Goal: Transaction & Acquisition: Obtain resource

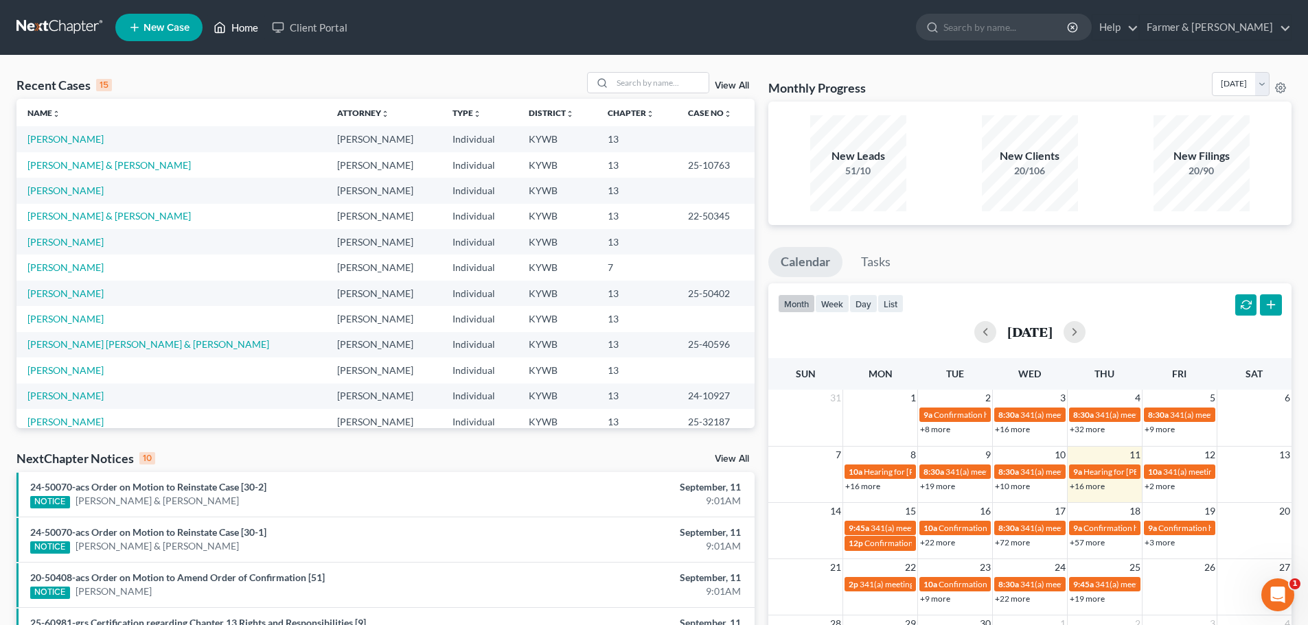
click at [242, 23] on link "Home" at bounding box center [236, 27] width 58 height 25
click at [652, 82] on input "search" at bounding box center [660, 83] width 96 height 20
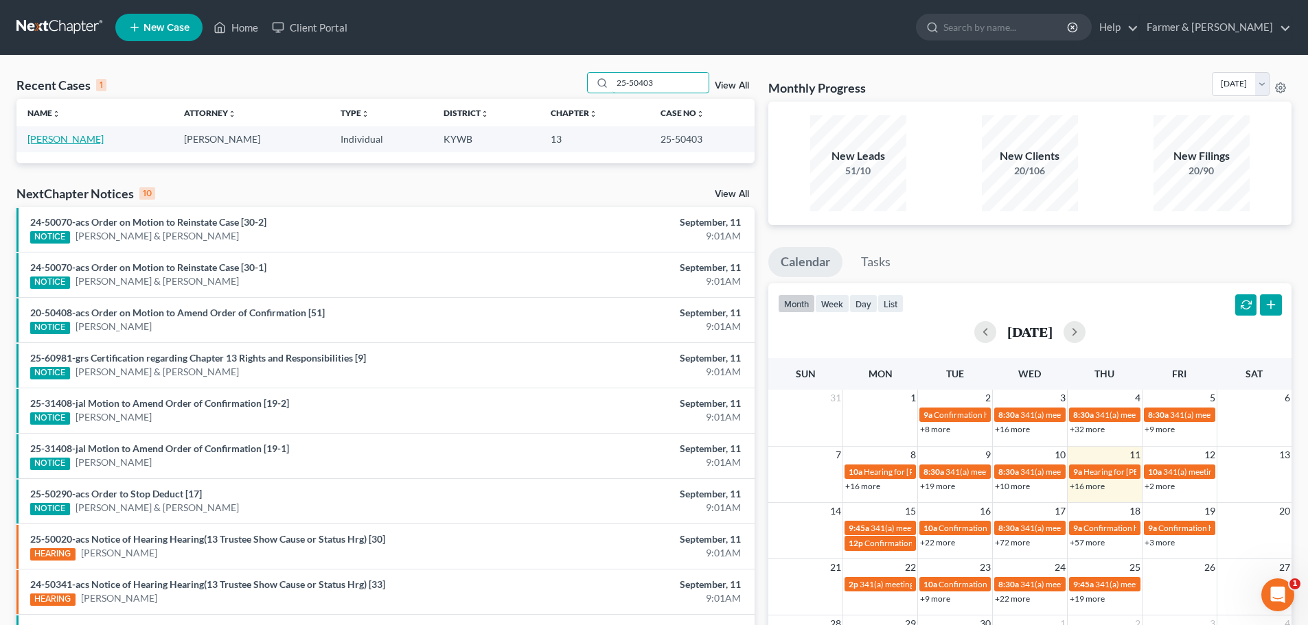
type input "25-50403"
click at [65, 141] on link "[PERSON_NAME]" at bounding box center [65, 139] width 76 height 12
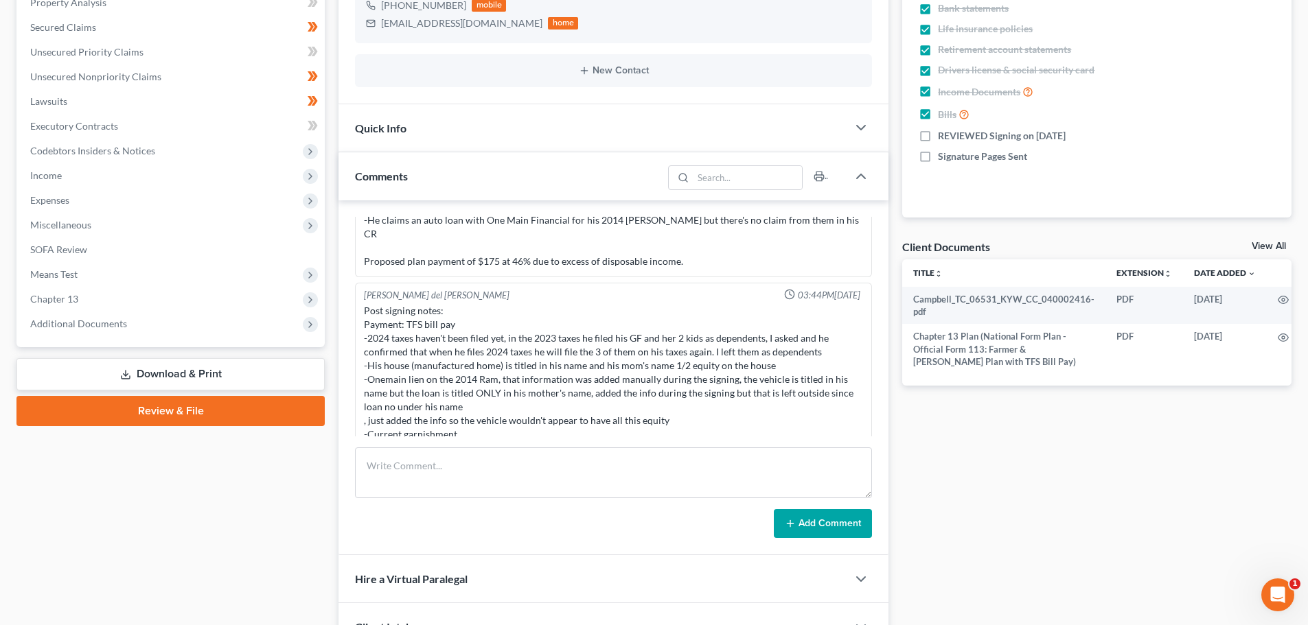
scroll to position [321, 0]
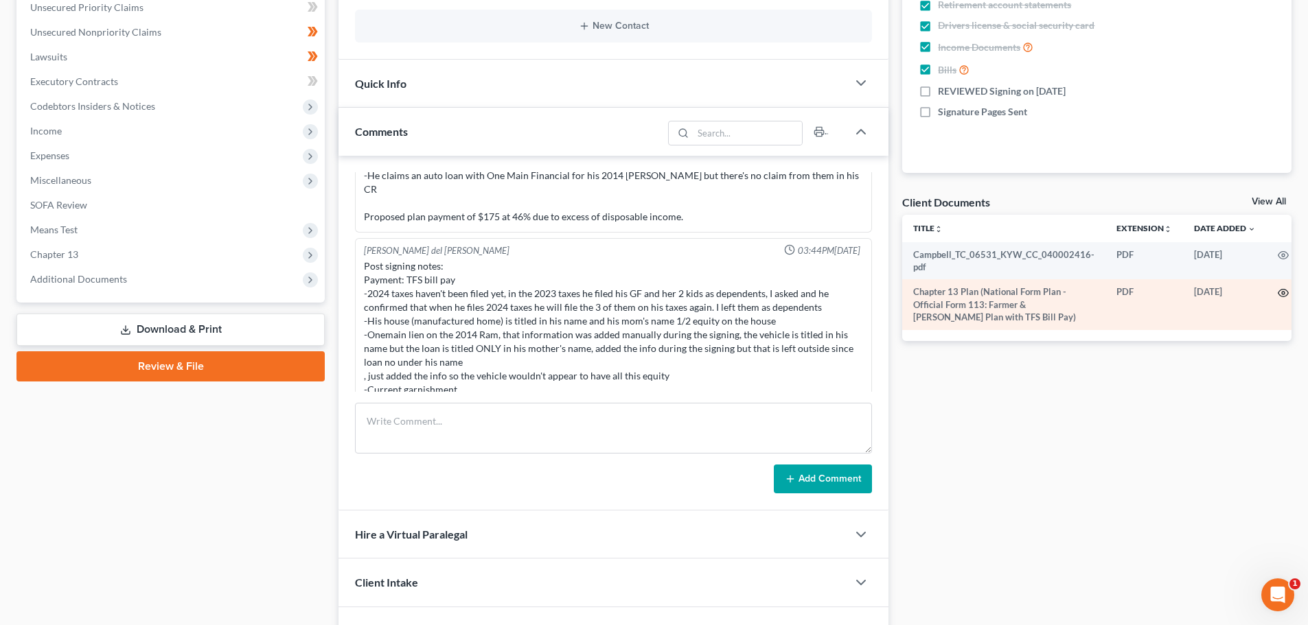
click at [1278, 292] on icon "button" at bounding box center [1283, 294] width 10 height 8
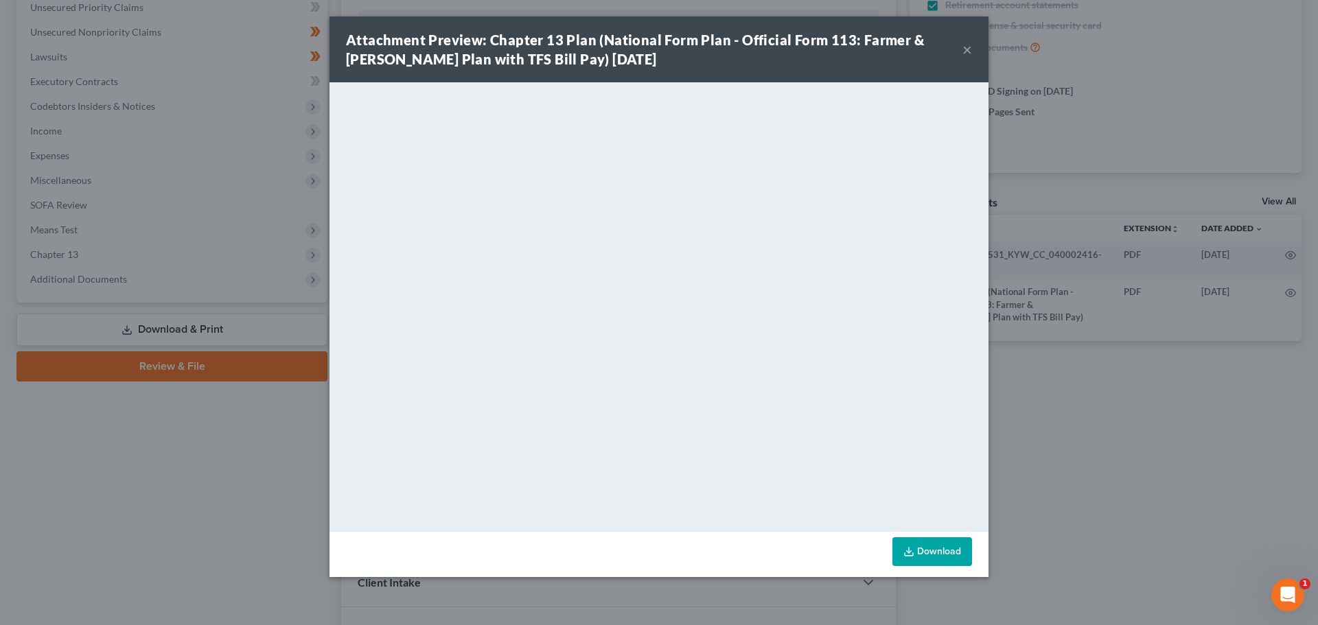
click at [970, 46] on button "×" at bounding box center [968, 49] width 10 height 16
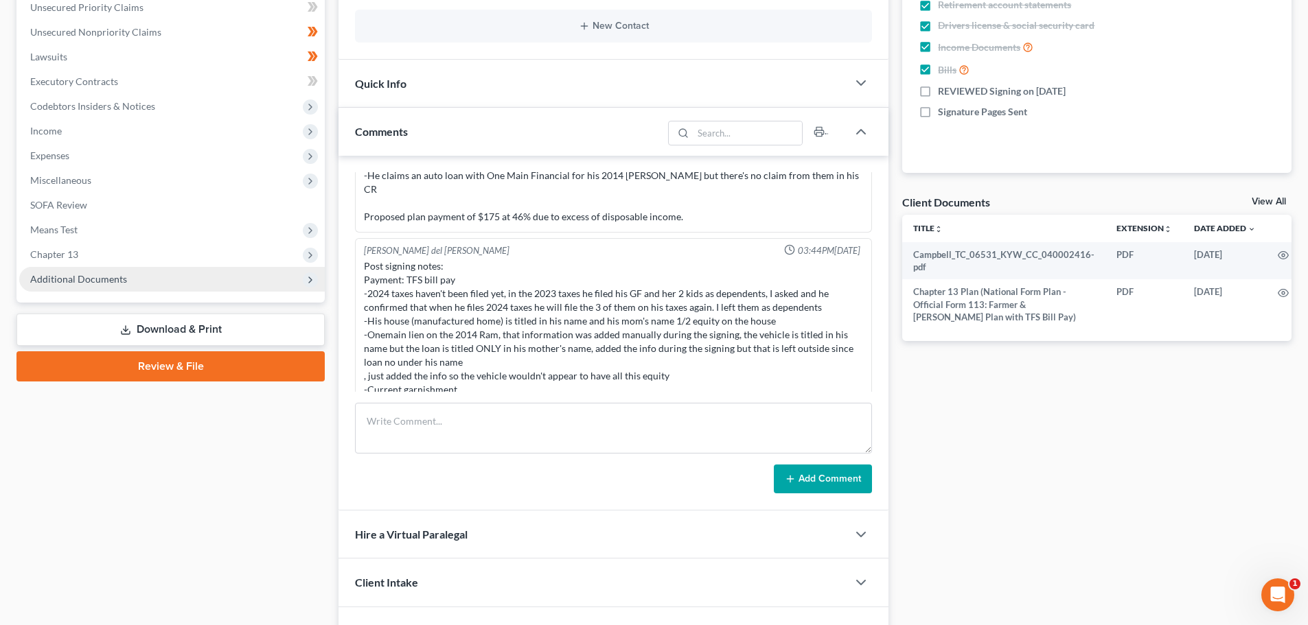
click at [118, 279] on span "Additional Documents" at bounding box center [78, 279] width 97 height 12
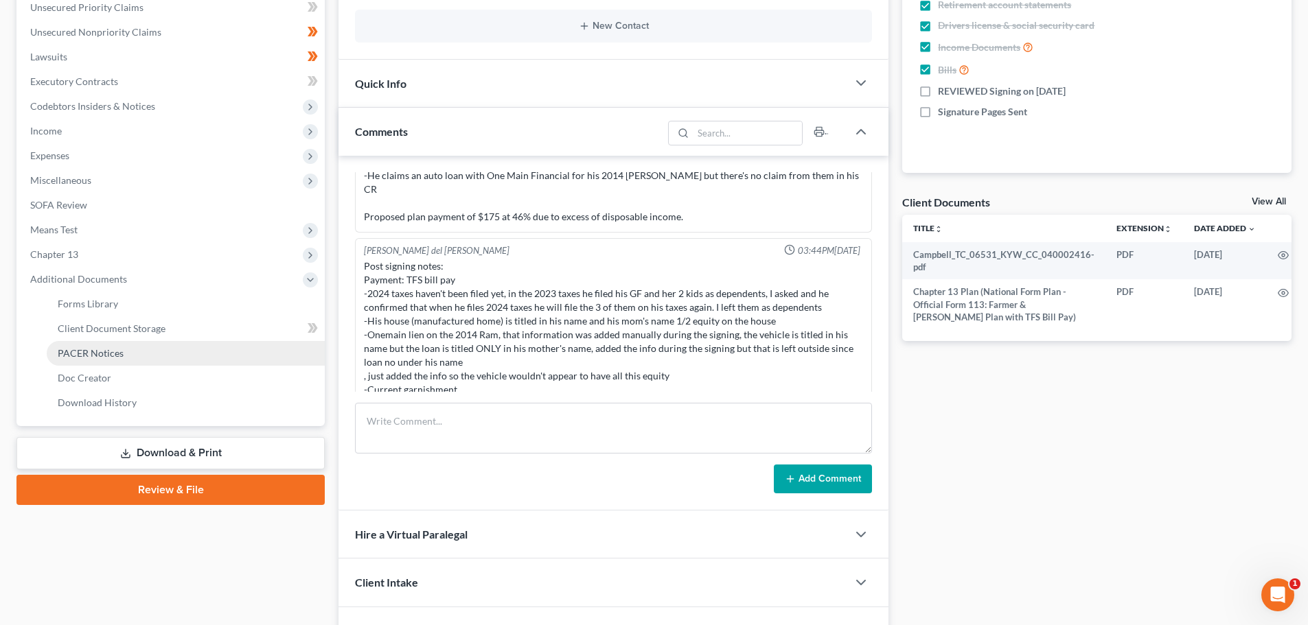
click at [106, 349] on span "PACER Notices" at bounding box center [91, 353] width 66 height 12
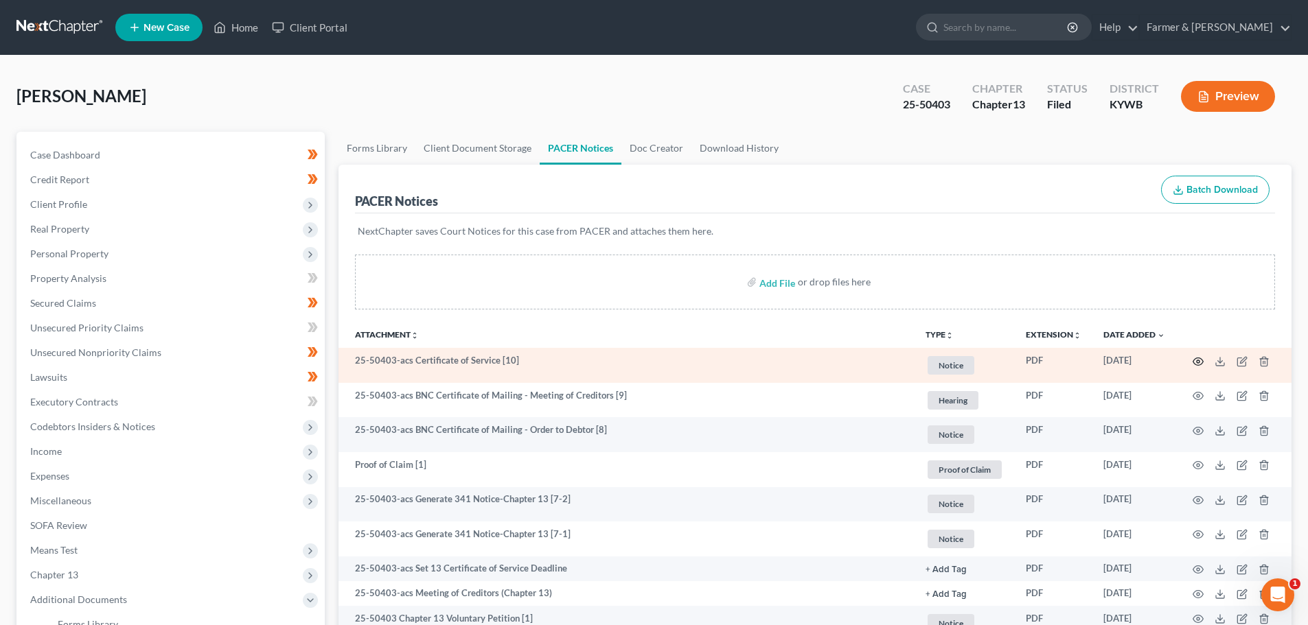
click at [1201, 362] on icon "button" at bounding box center [1198, 361] width 11 height 11
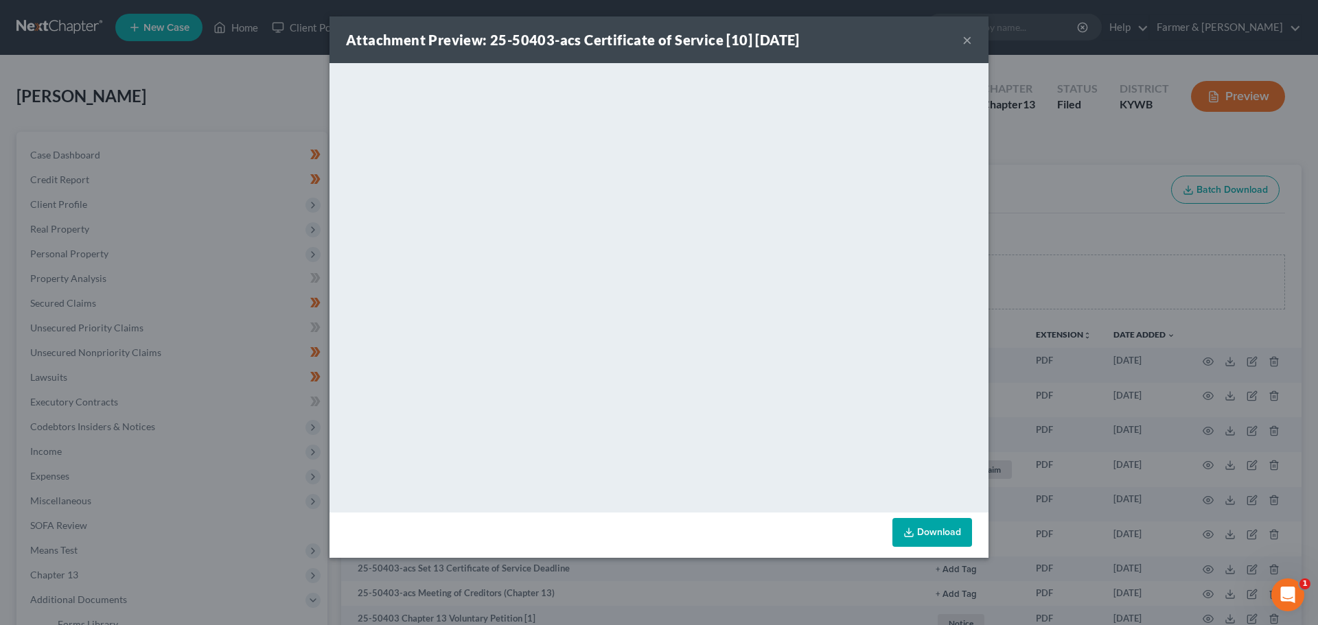
click at [964, 37] on button "×" at bounding box center [968, 40] width 10 height 16
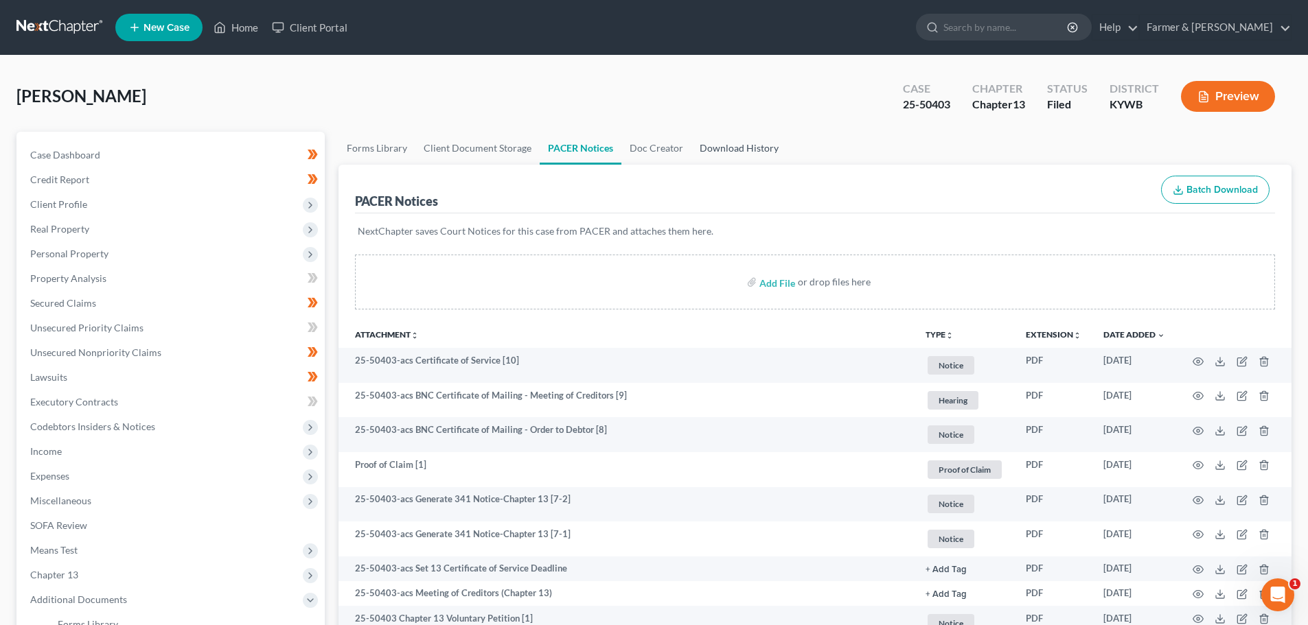
click at [732, 149] on link "Download History" at bounding box center [738, 148] width 95 height 33
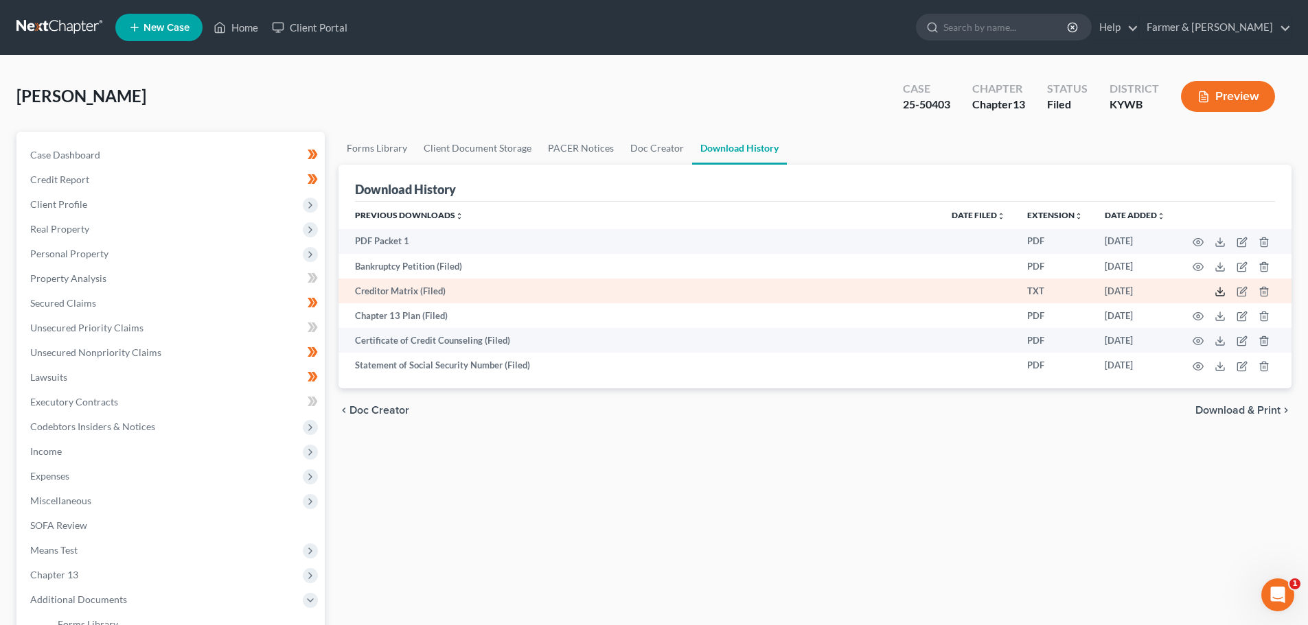
click at [1217, 288] on icon at bounding box center [1220, 291] width 11 height 11
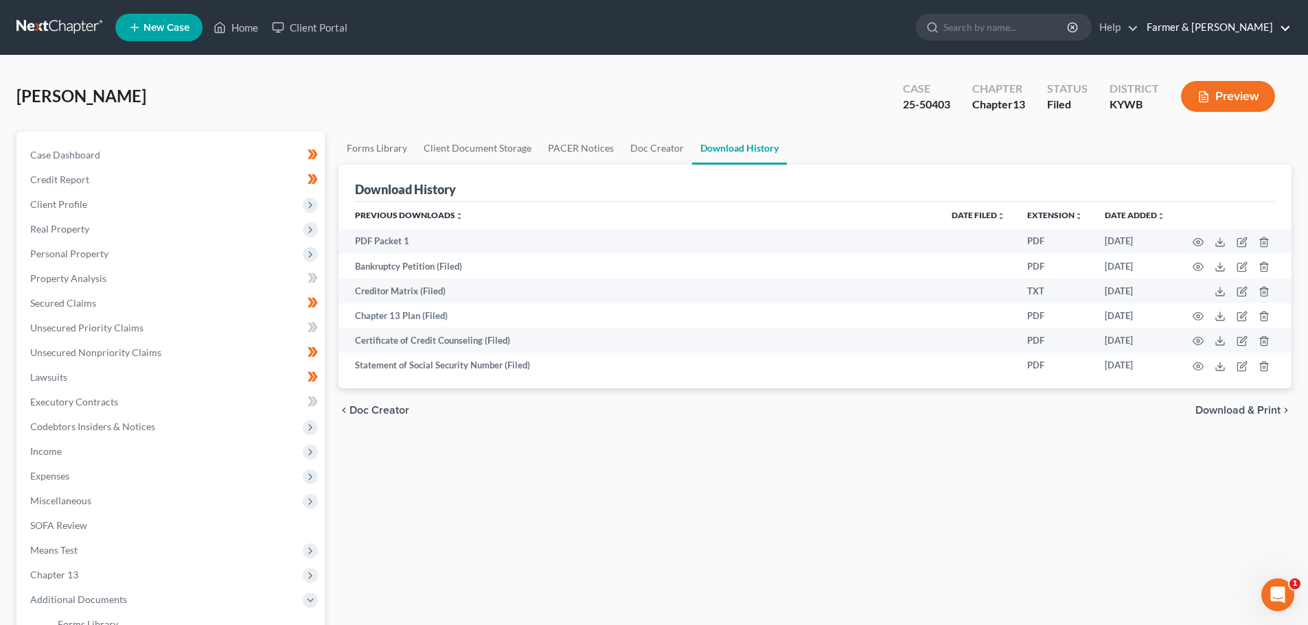
click at [1238, 28] on link "Farmer & [PERSON_NAME]" at bounding box center [1215, 27] width 151 height 25
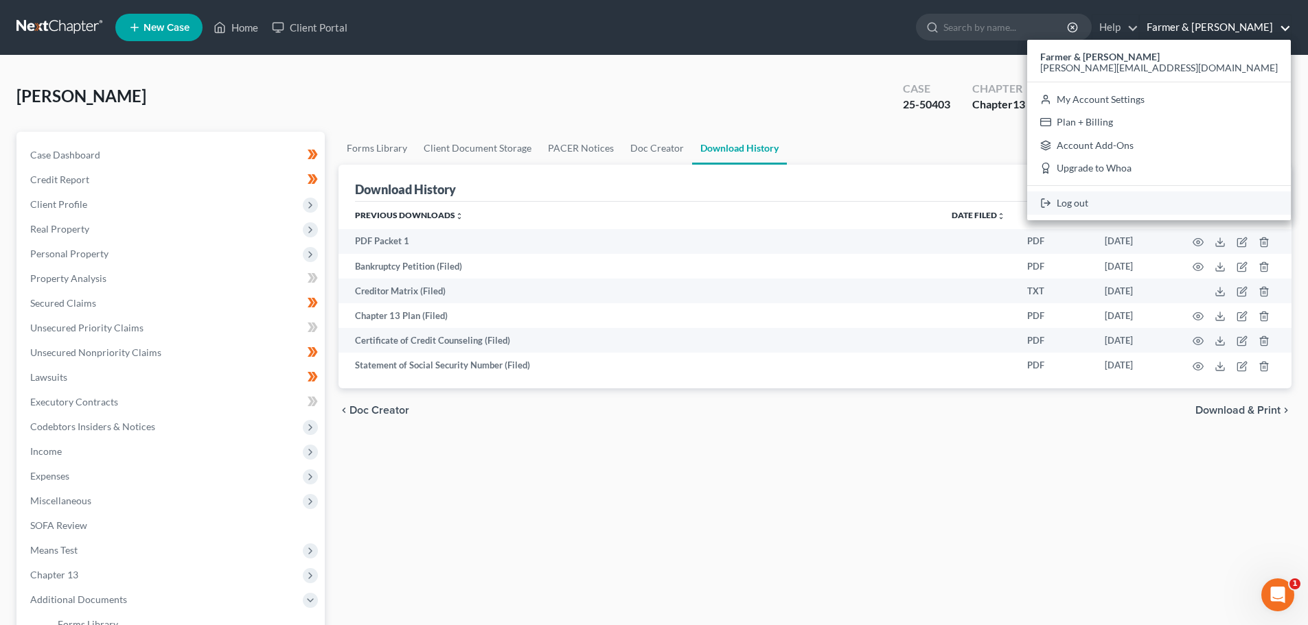
click at [1209, 202] on link "Log out" at bounding box center [1159, 203] width 264 height 23
